Goal: Information Seeking & Learning: Check status

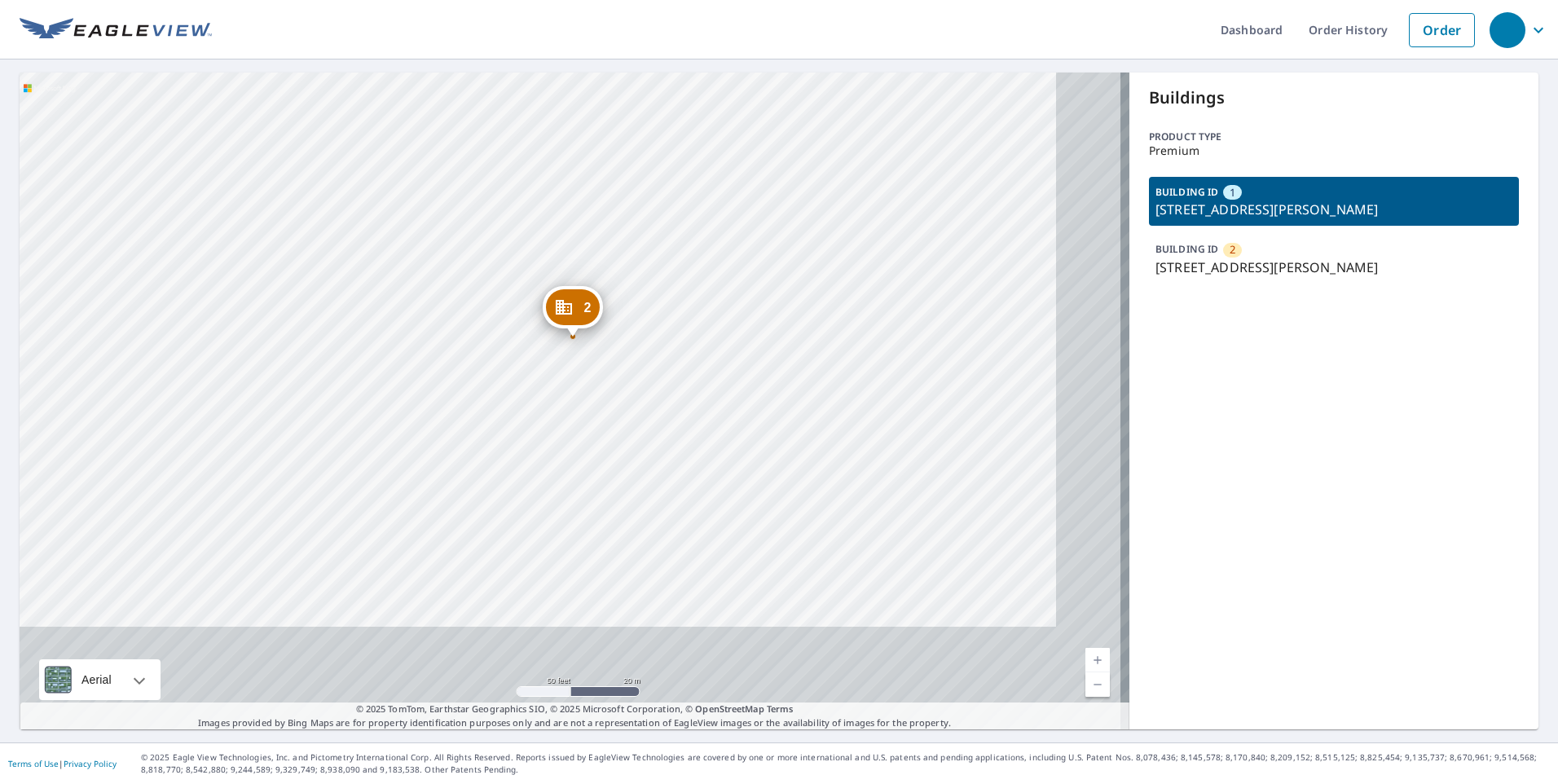
drag, startPoint x: 573, startPoint y: 337, endPoint x: 525, endPoint y: 266, distance: 85.7
click at [526, 267] on div "2 18000 San Ramon Valley Blvd San Ramon, CA 94583 1 18000 San Ramon Valley Blvd…" at bounding box center [574, 401] width 1110 height 657
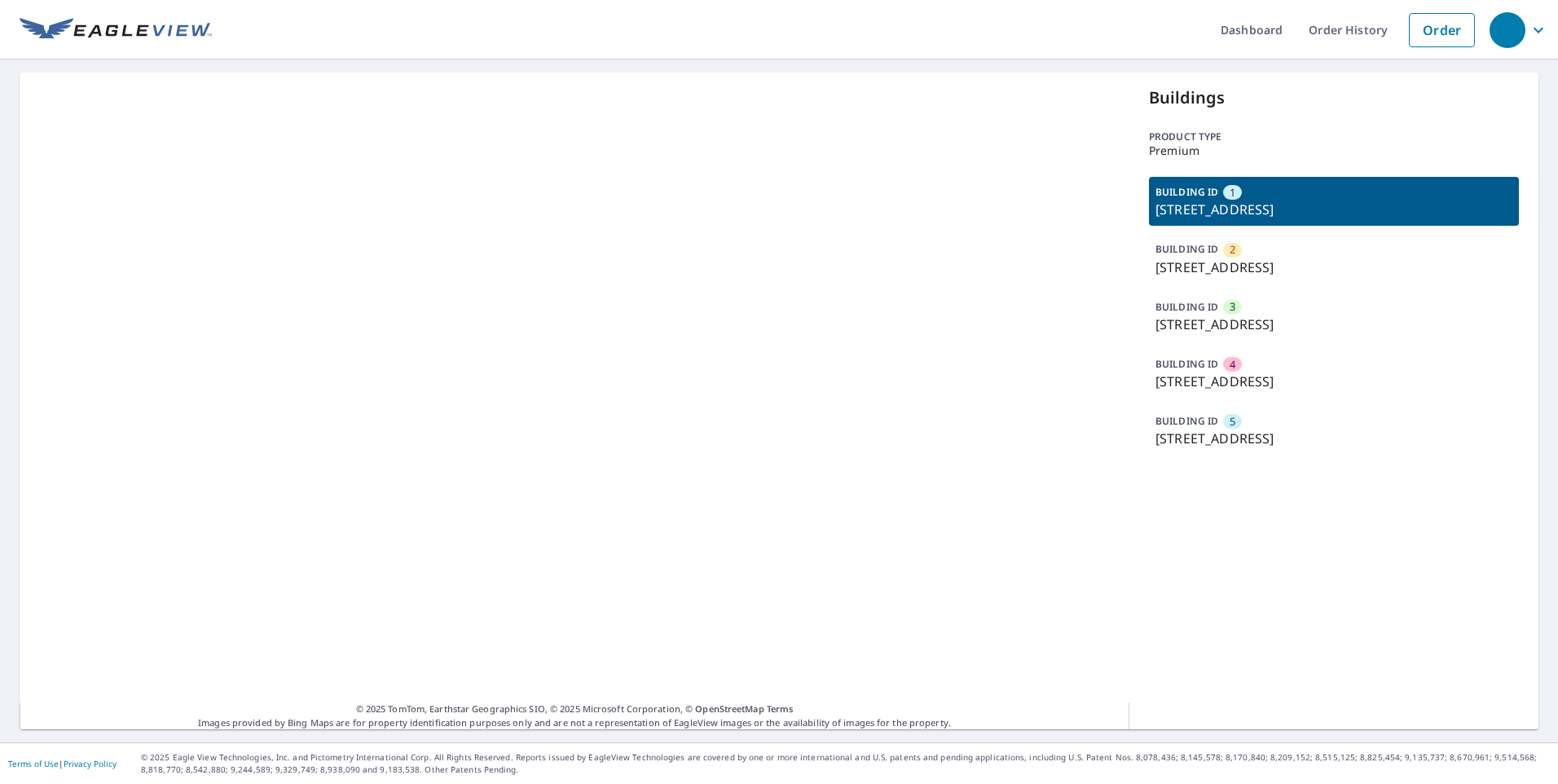
click at [1241, 298] on div "BUILDING ID 3 1354 Oak View Cir, Rohnert Park, CA, 94928" at bounding box center [1333, 315] width 370 height 49
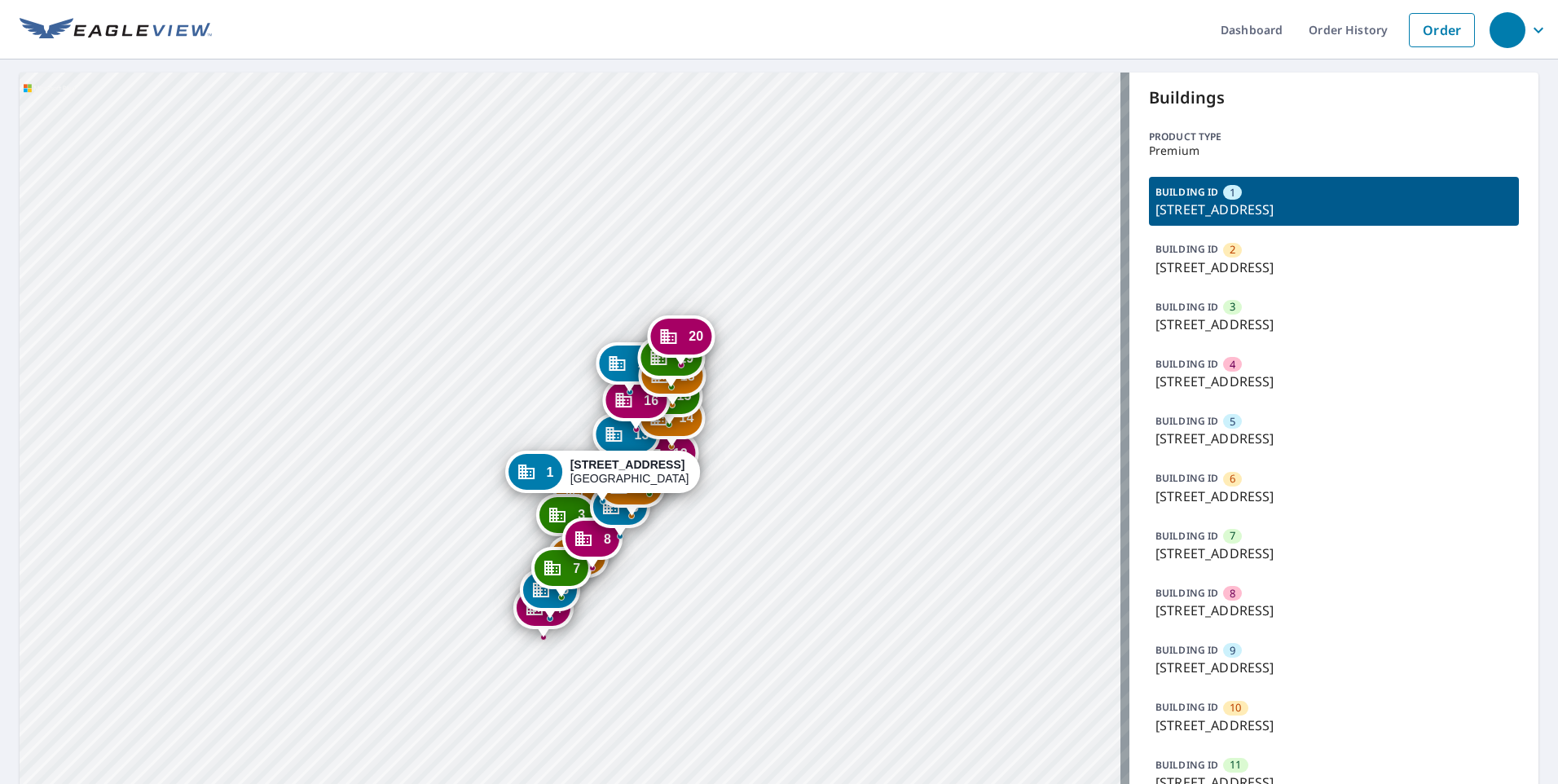
drag, startPoint x: 770, startPoint y: 519, endPoint x: 801, endPoint y: 372, distance: 150.2
click at [801, 372] on div "2 [GEOGRAPHIC_DATA] [GEOGRAPHIC_DATA] [GEOGRAPHIC_DATA][STREET_ADDRESS] [GEOGRA…" at bounding box center [574, 700] width 1110 height 1254
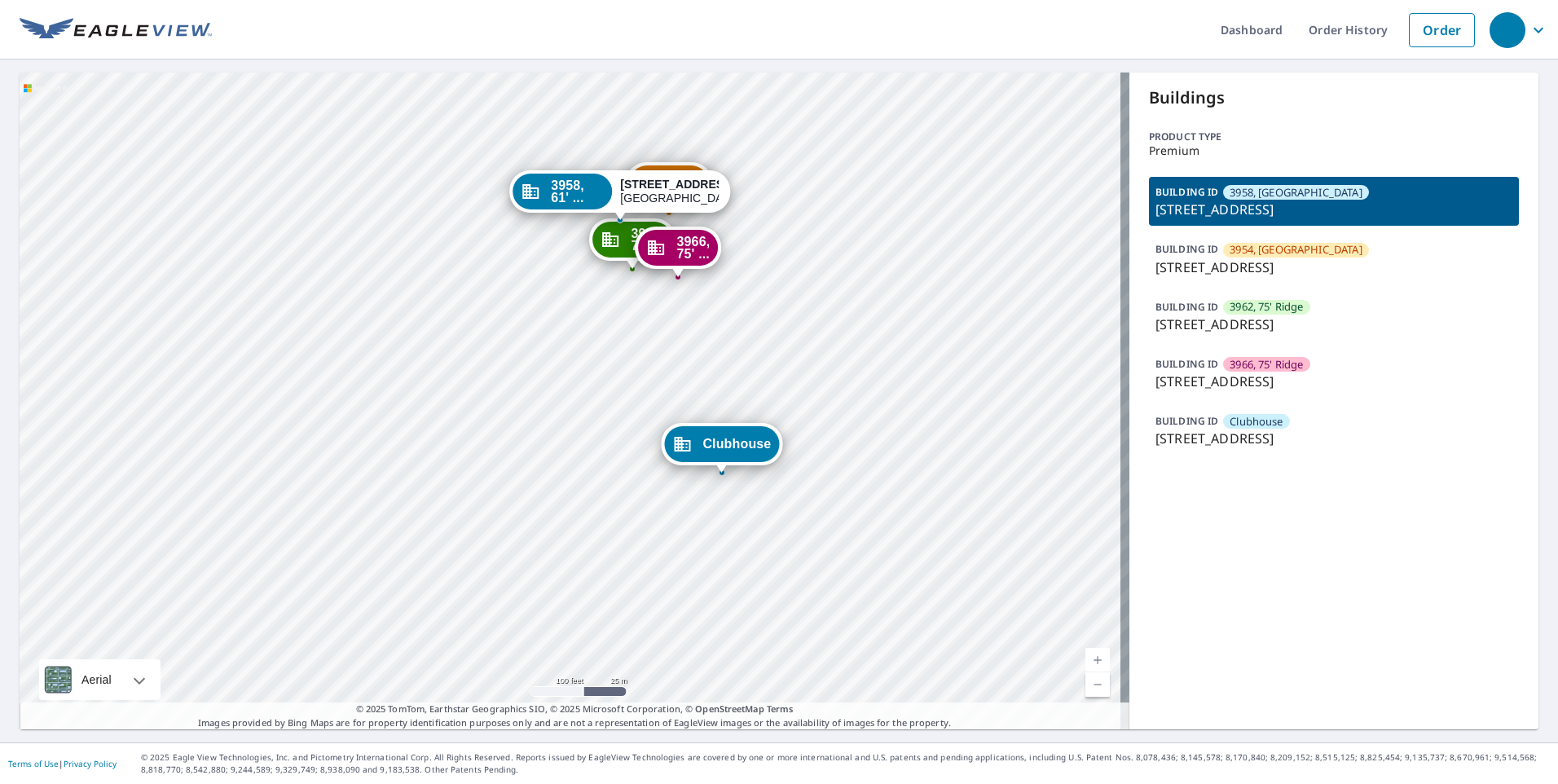
drag, startPoint x: 616, startPoint y: 419, endPoint x: 872, endPoint y: 406, distance: 256.3
click at [599, 352] on div "3954, 61' ... 3954 Stoneridge Dr Pleasanton, CA 94588 3962, 75' ... 3962 Stoner…" at bounding box center [574, 401] width 1110 height 657
click at [1245, 264] on p "3954 Stoneridge Dr, Pleasanton, CA, 94588" at bounding box center [1333, 267] width 357 height 19
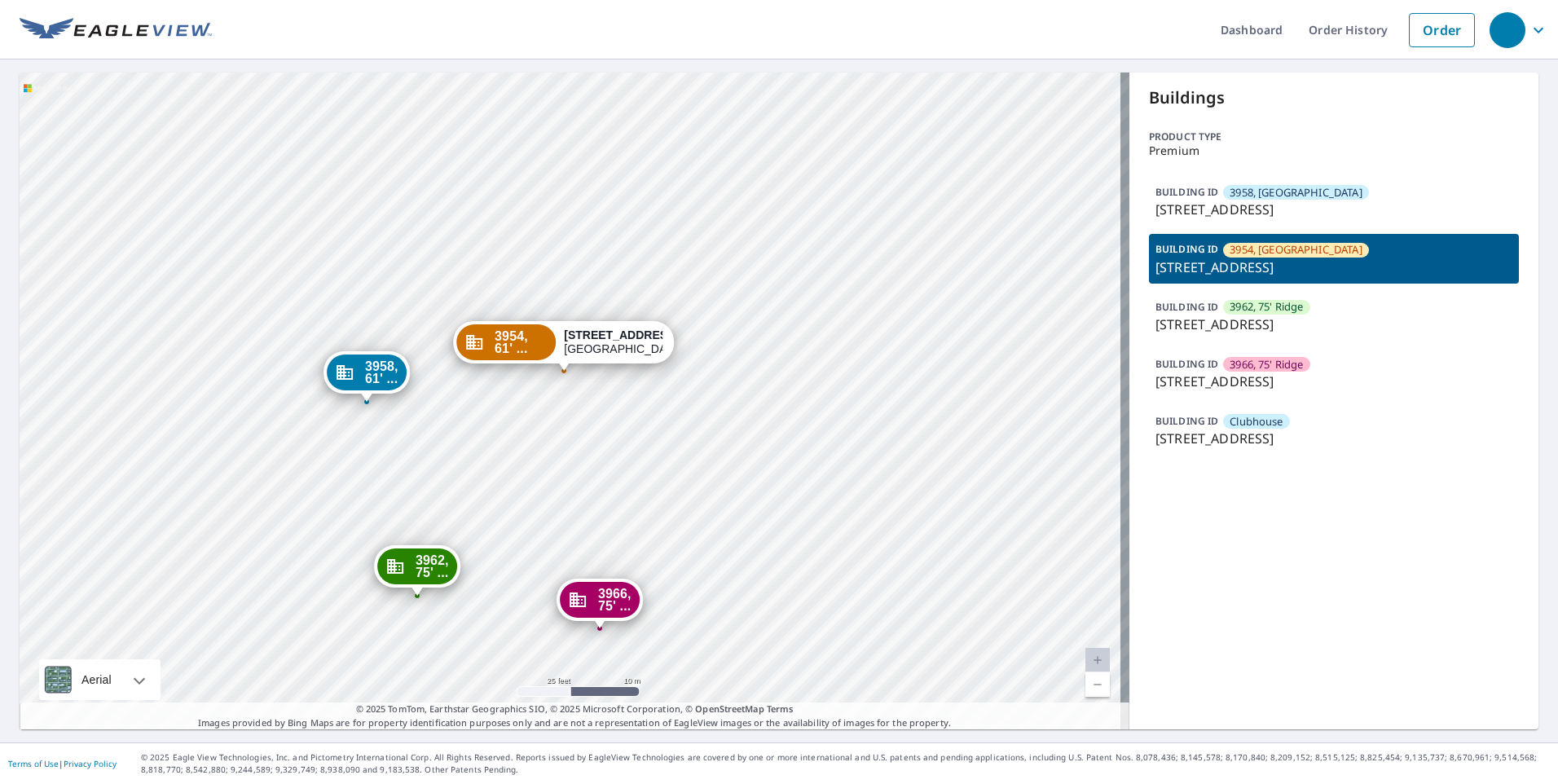
click at [579, 212] on div "3958, 61' ... 3958 Stoneridge Dr Pleasanton, CA 94588 3962, 75' ... 3962 Stoner…" at bounding box center [574, 401] width 1110 height 657
click at [589, 211] on div "3958, 61' ... 3958 Stoneridge Dr Pleasanton, CA 94588 3962, 75' ... 3962 Stoner…" at bounding box center [574, 401] width 1110 height 657
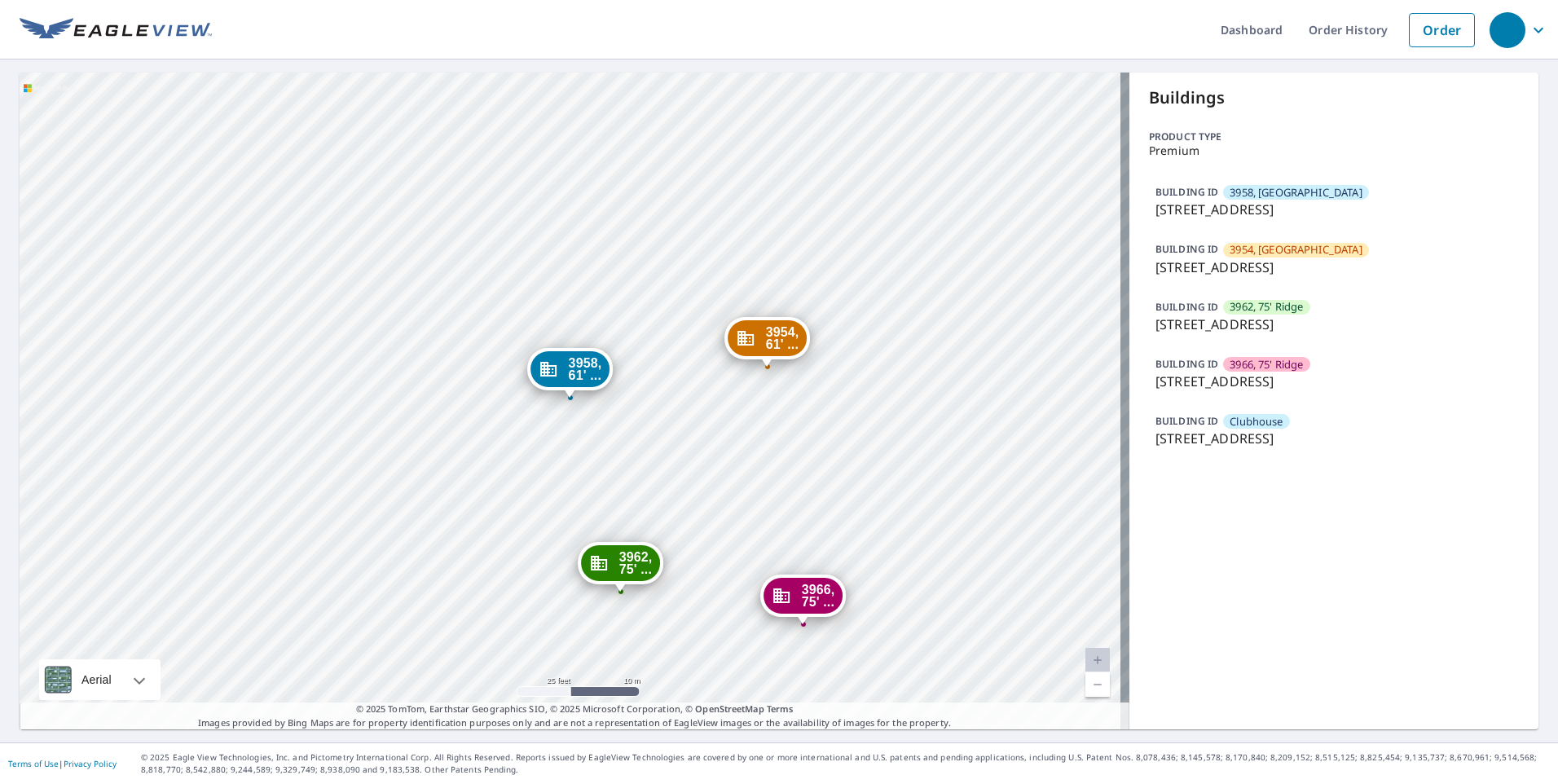
click at [560, 177] on div "3954, 61' ... 3954 Stoneridge Dr Pleasanton, CA 94588 3962, 75' ... 3962 Stoner…" at bounding box center [574, 401] width 1110 height 657
drag, startPoint x: 550, startPoint y: 177, endPoint x: 499, endPoint y: 188, distance: 52.2
click at [546, 177] on div "3954, 61' ... 3954 Stoneridge Dr Pleasanton, CA 94588 3962, 75' ... 3962 Stoner…" at bounding box center [574, 401] width 1110 height 657
